Goal: Navigation & Orientation: Find specific page/section

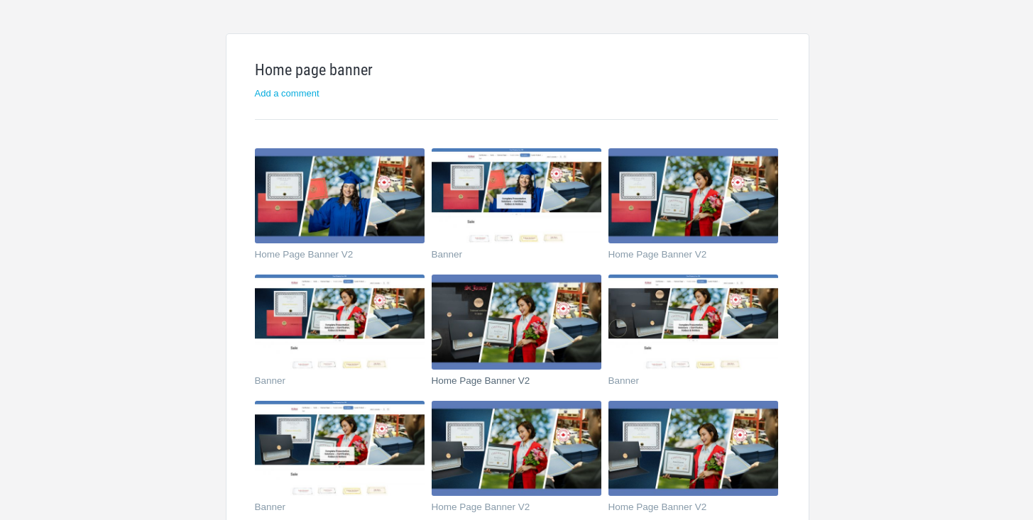
scroll to position [285, 0]
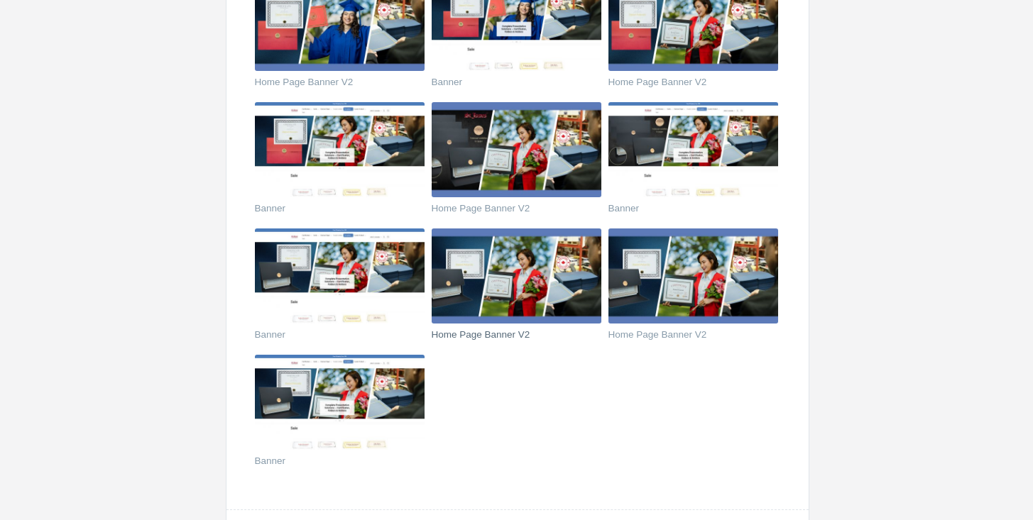
click at [520, 294] on img at bounding box center [517, 276] width 170 height 95
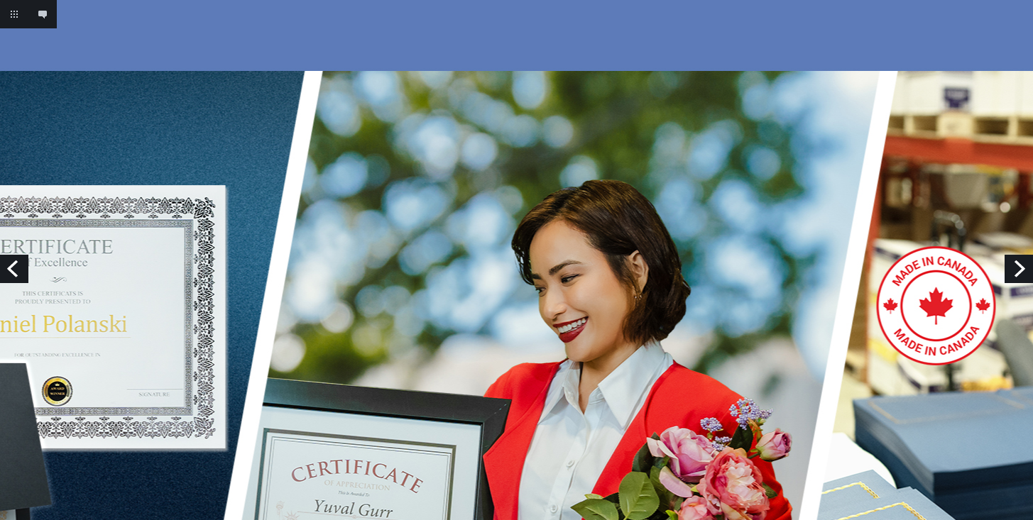
click at [1009, 273] on link "Next" at bounding box center [1018, 269] width 28 height 28
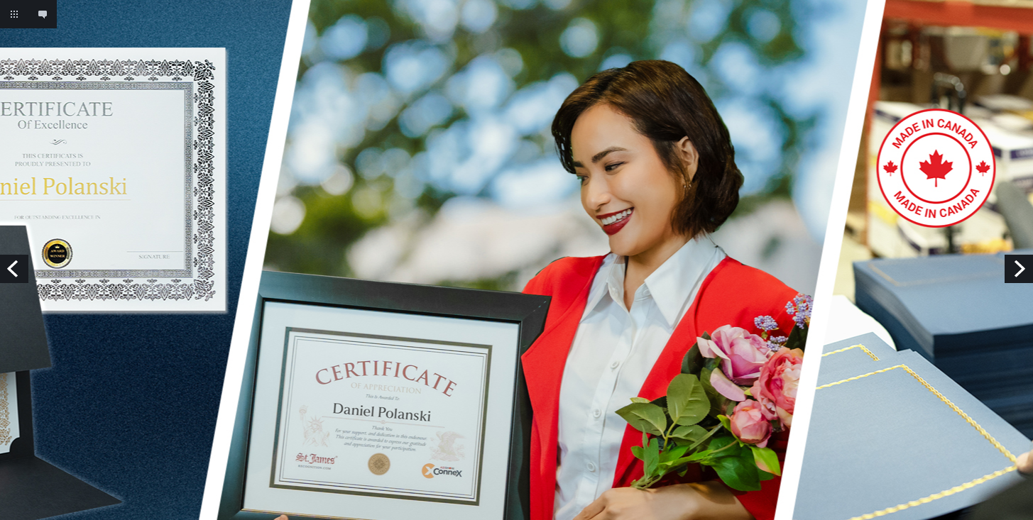
scroll to position [145, 0]
